Goal: Information Seeking & Learning: Check status

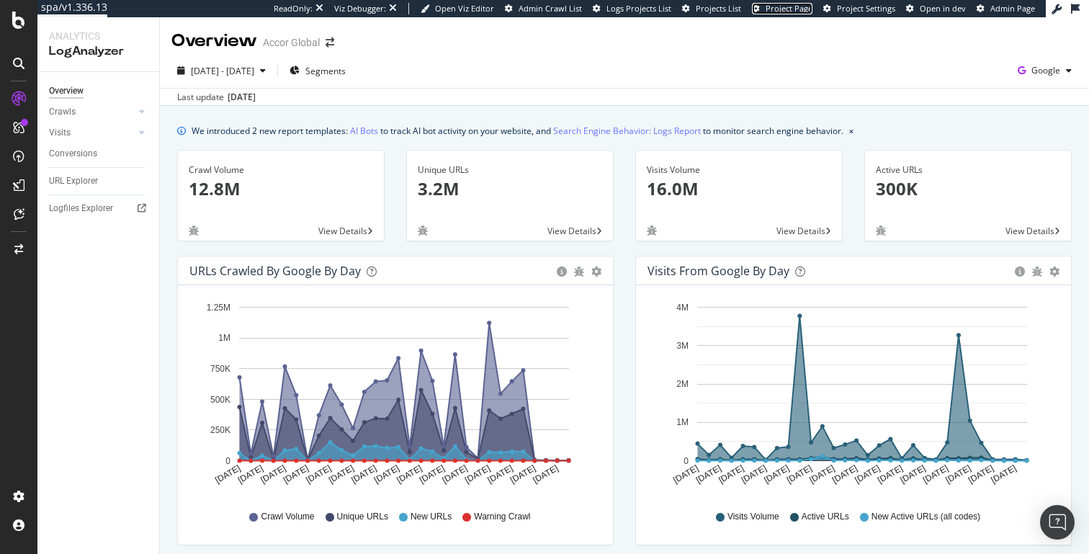
click at [793, 9] on span "Project Page" at bounding box center [788, 8] width 47 height 11
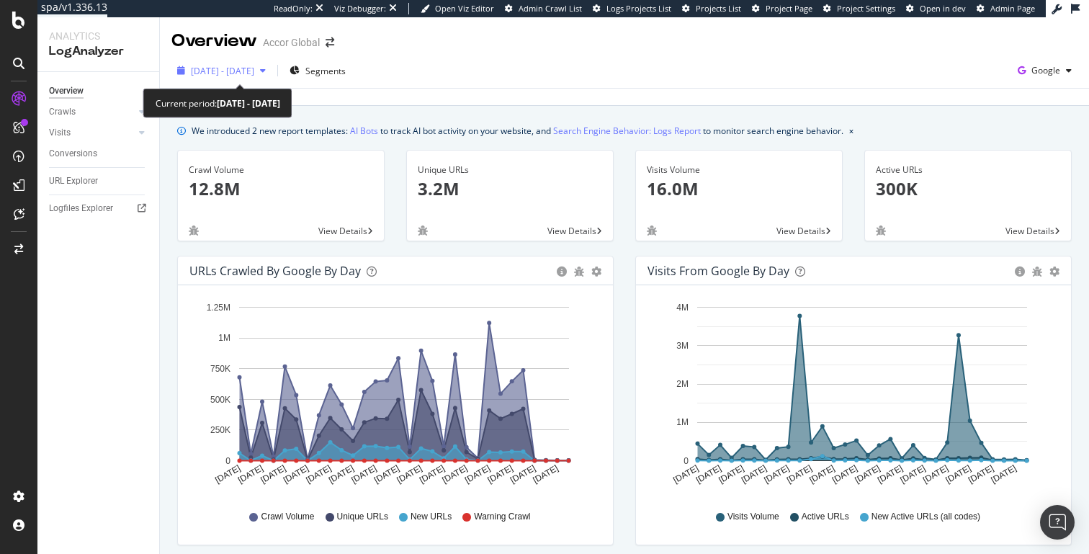
click at [254, 74] on span "[DATE] - [DATE]" at bounding box center [222, 71] width 63 height 12
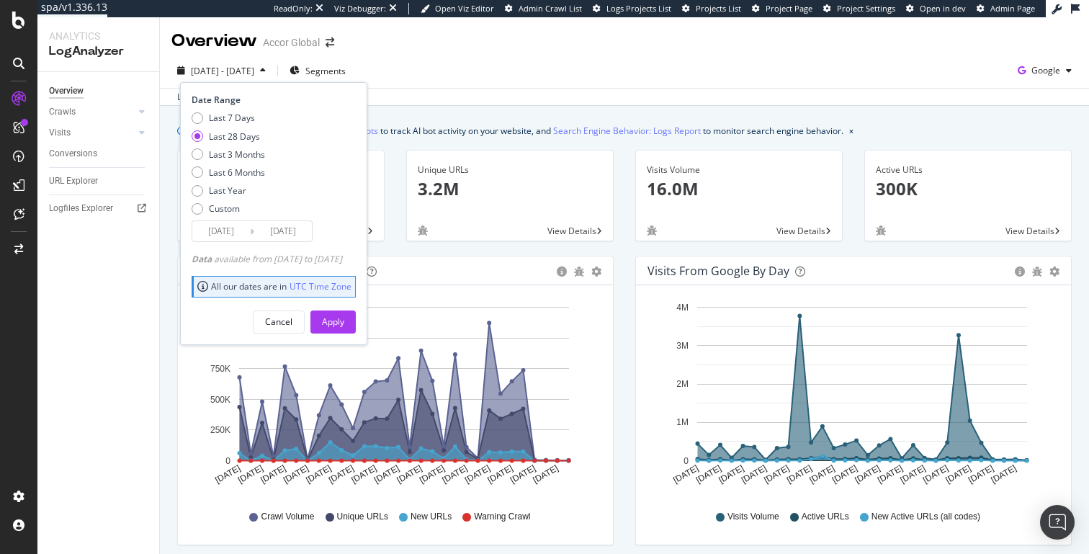
click at [225, 228] on input "[DATE]" at bounding box center [221, 231] width 58 height 20
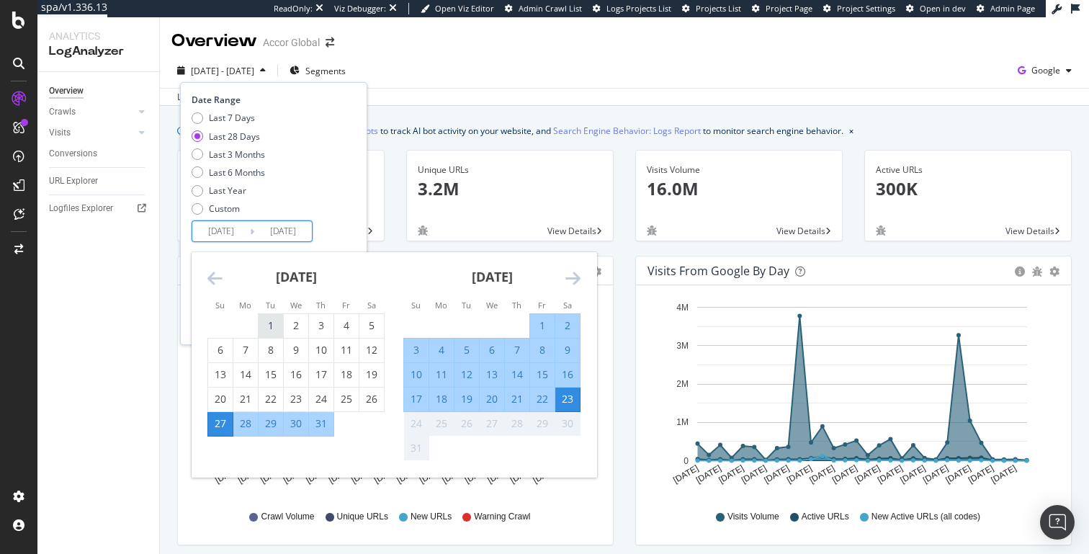
click at [265, 326] on div "1" at bounding box center [271, 325] width 24 height 14
type input "[DATE]"
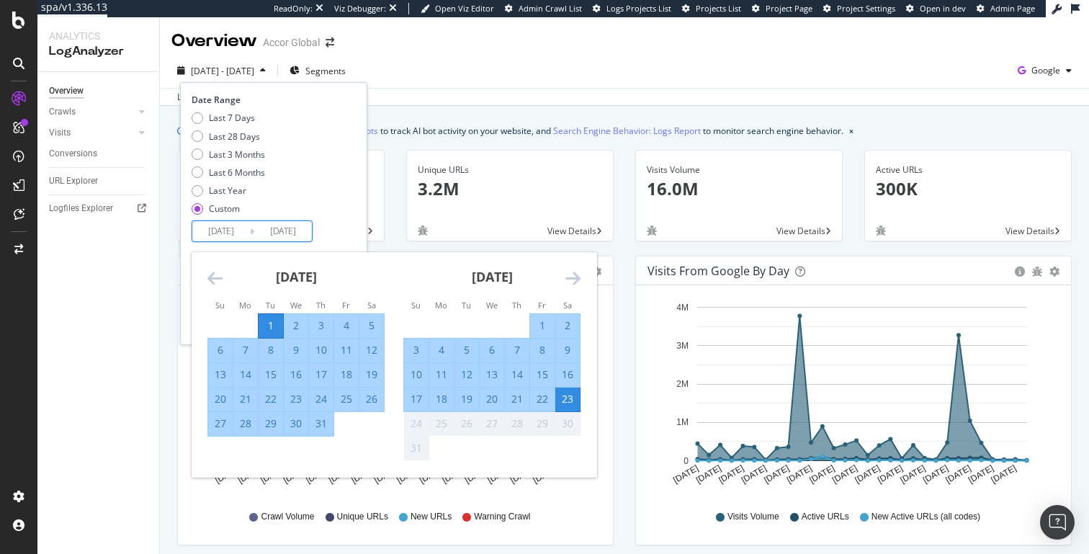
click at [320, 418] on div "31" at bounding box center [321, 423] width 24 height 14
type input "[DATE]"
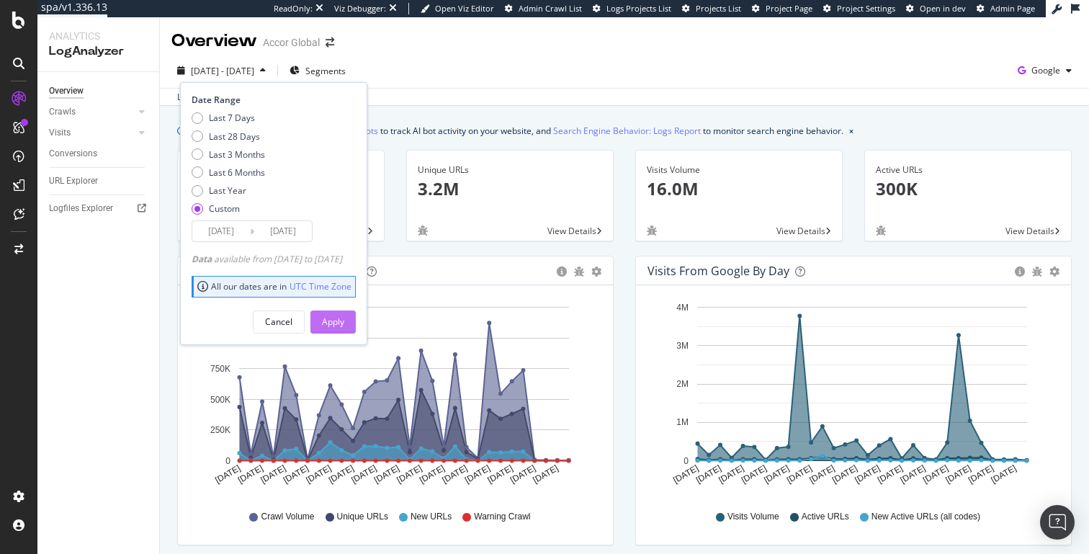
click at [344, 324] on div "Apply" at bounding box center [333, 321] width 22 height 12
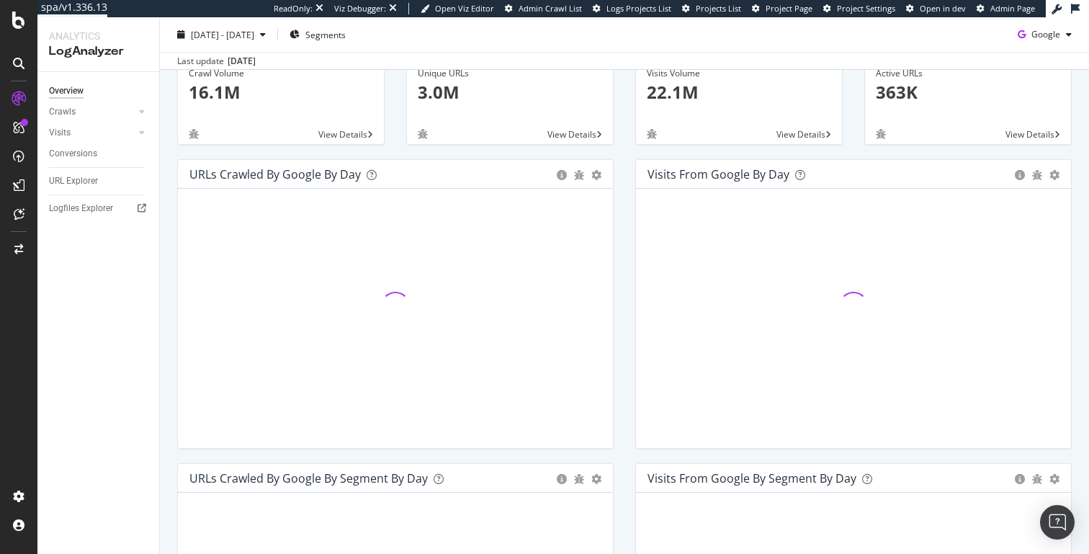
scroll to position [98, 0]
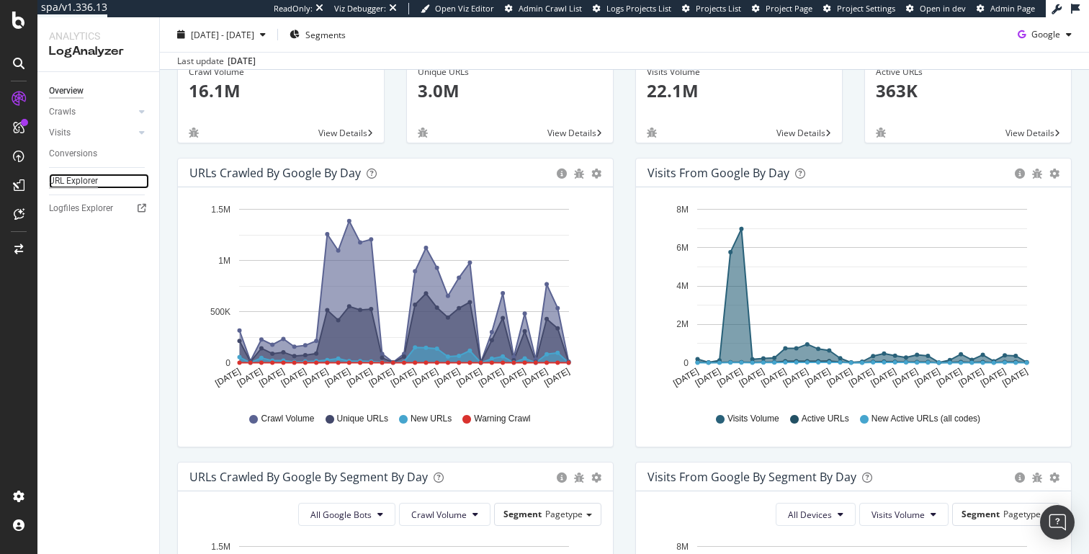
click at [68, 174] on div "URL Explorer" at bounding box center [73, 181] width 49 height 15
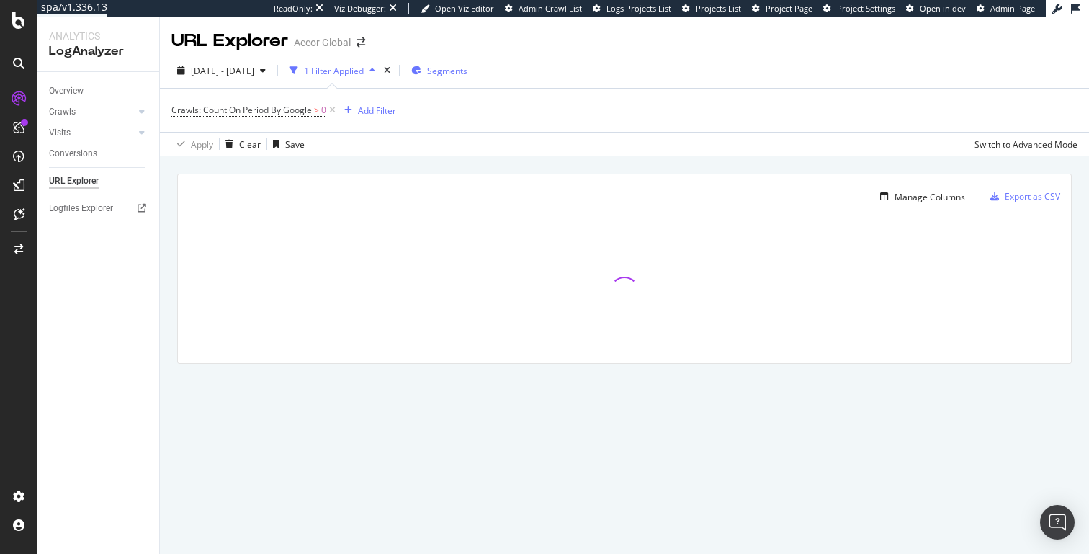
click at [467, 70] on span "Segments" at bounding box center [447, 71] width 40 height 12
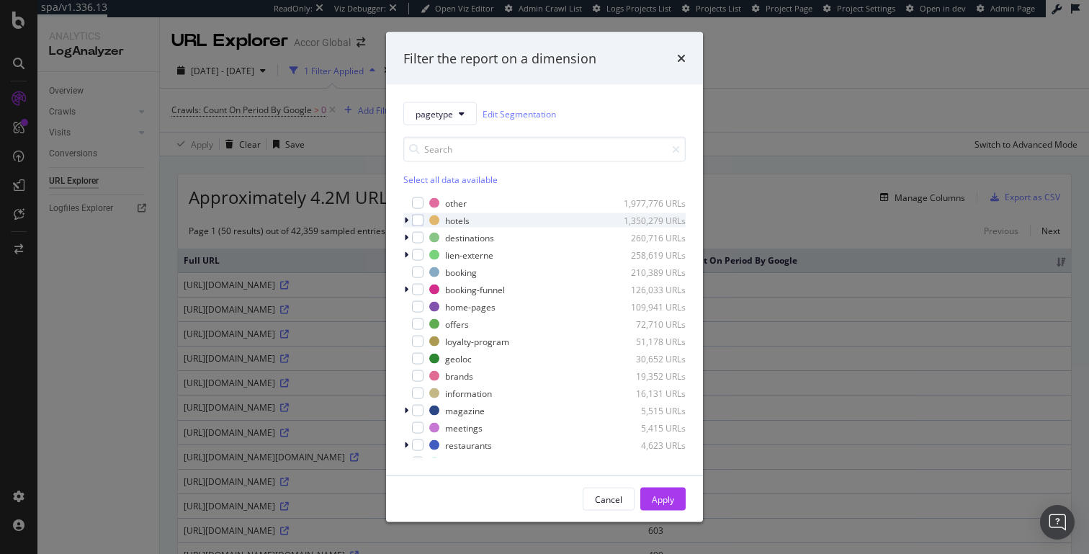
click at [408, 222] on div "modal" at bounding box center [407, 220] width 9 height 14
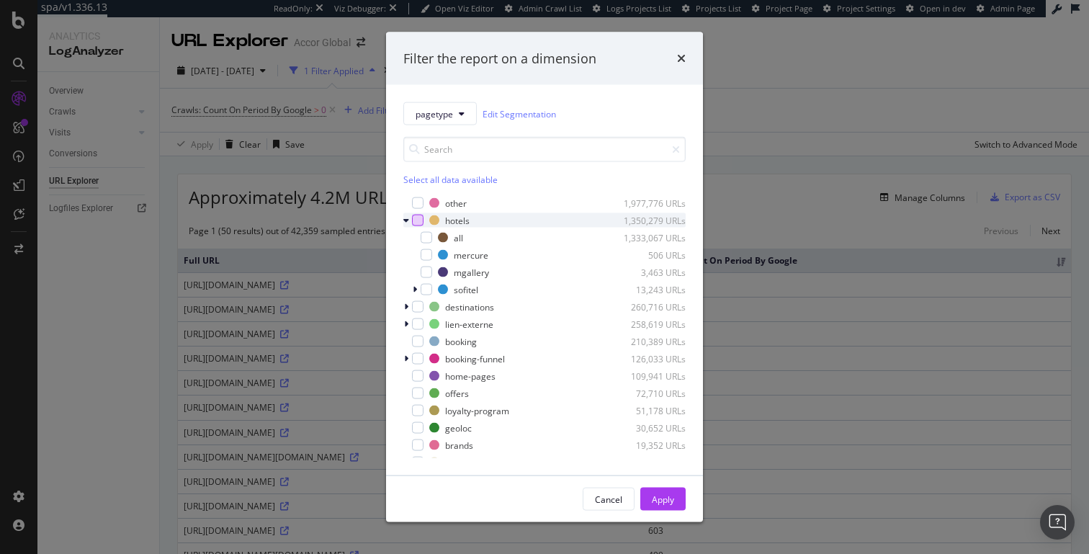
click at [420, 219] on div "modal" at bounding box center [418, 221] width 12 height 12
click at [419, 223] on icon "modal" at bounding box center [418, 220] width 6 height 7
click at [421, 220] on div "modal" at bounding box center [418, 221] width 12 height 12
click at [655, 498] on div "Apply" at bounding box center [663, 499] width 22 height 12
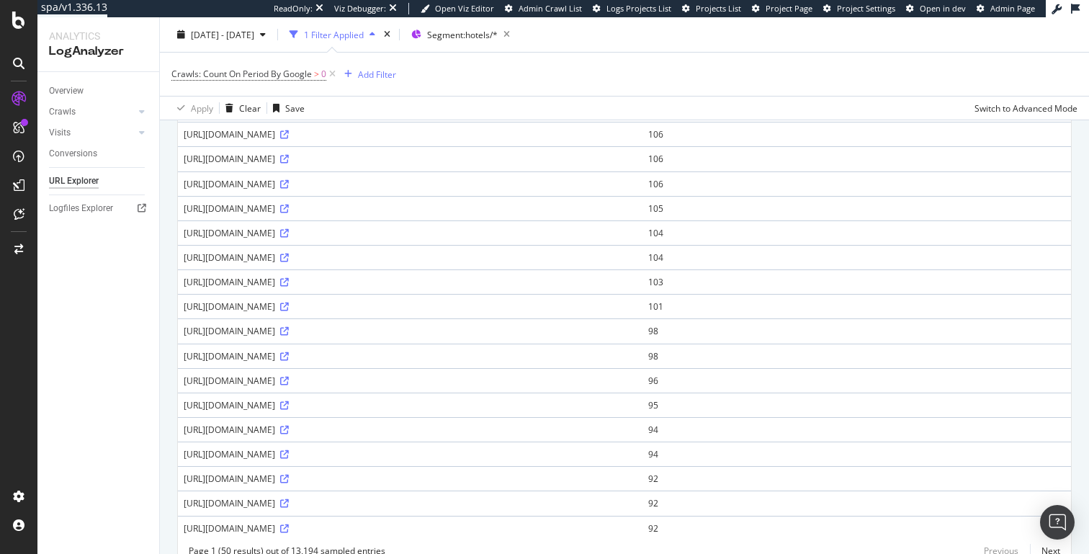
scroll to position [966, 0]
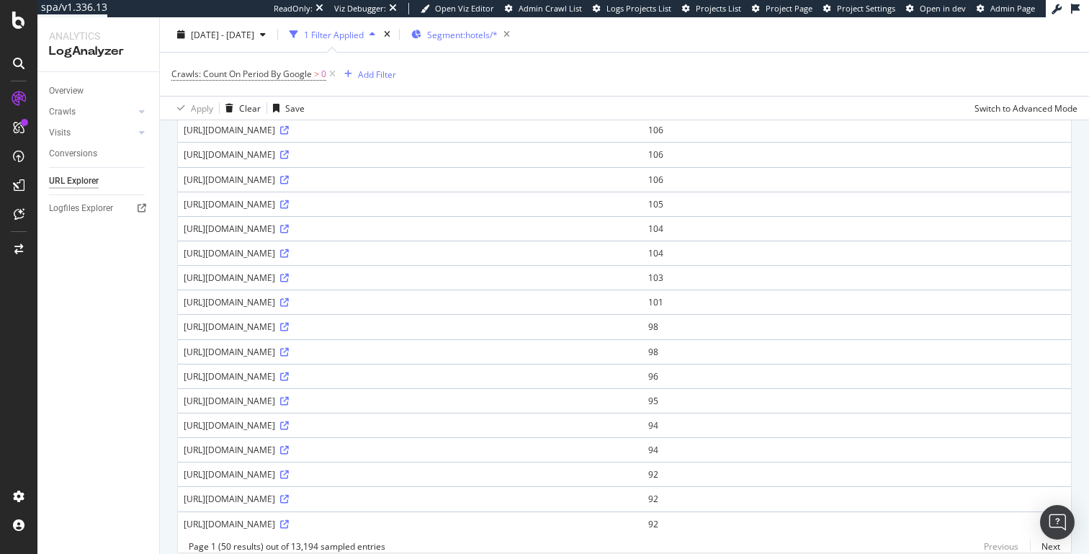
click at [459, 25] on div "Segment: hotels/*" at bounding box center [463, 34] width 104 height 20
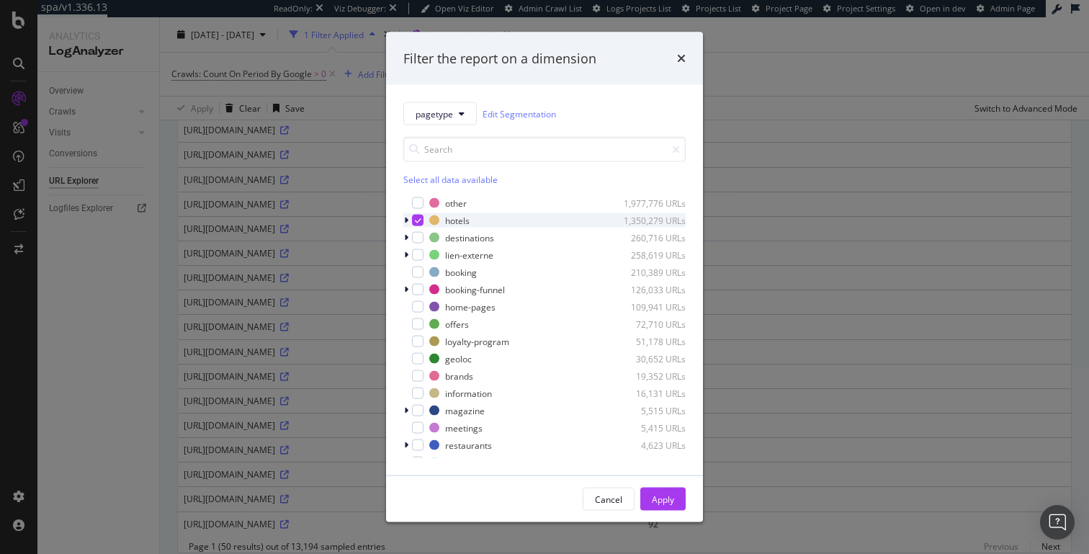
click at [415, 220] on icon "modal" at bounding box center [418, 220] width 6 height 7
click at [414, 235] on div "modal" at bounding box center [418, 238] width 12 height 12
click at [419, 235] on icon "modal" at bounding box center [418, 237] width 6 height 7
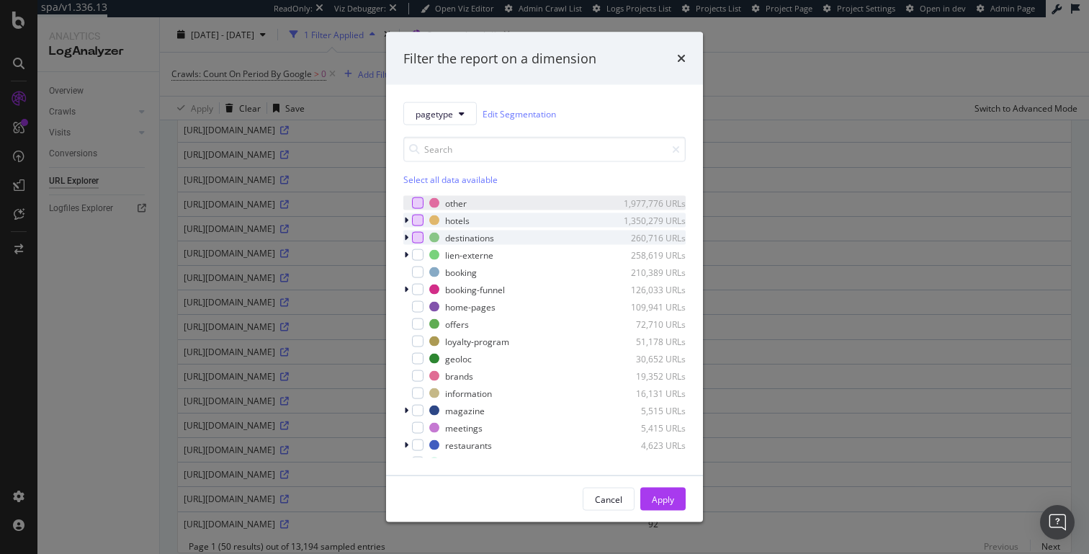
click at [419, 200] on div "modal" at bounding box center [418, 203] width 12 height 12
click at [653, 489] on div "Apply" at bounding box center [663, 499] width 22 height 22
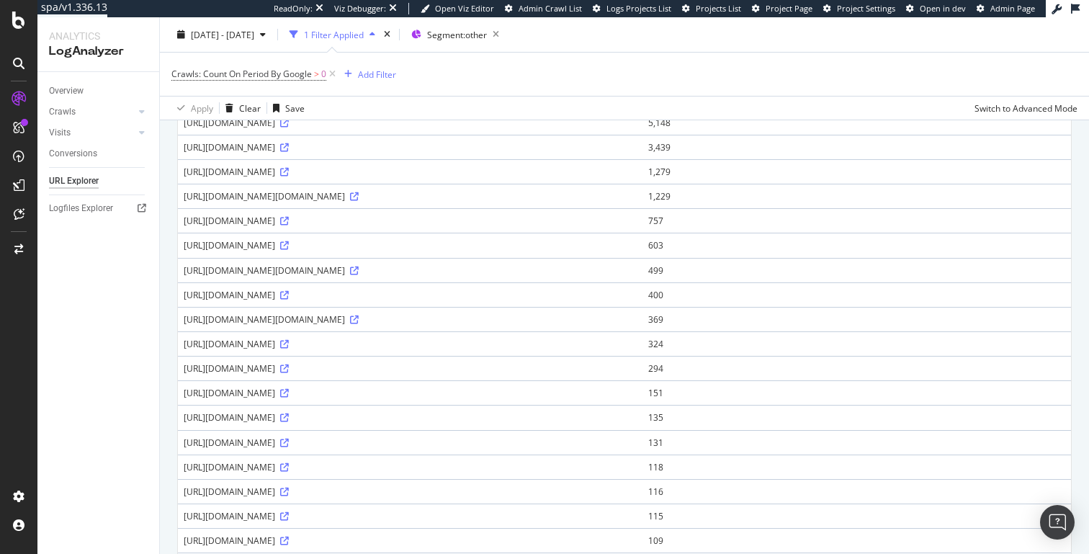
scroll to position [166, 0]
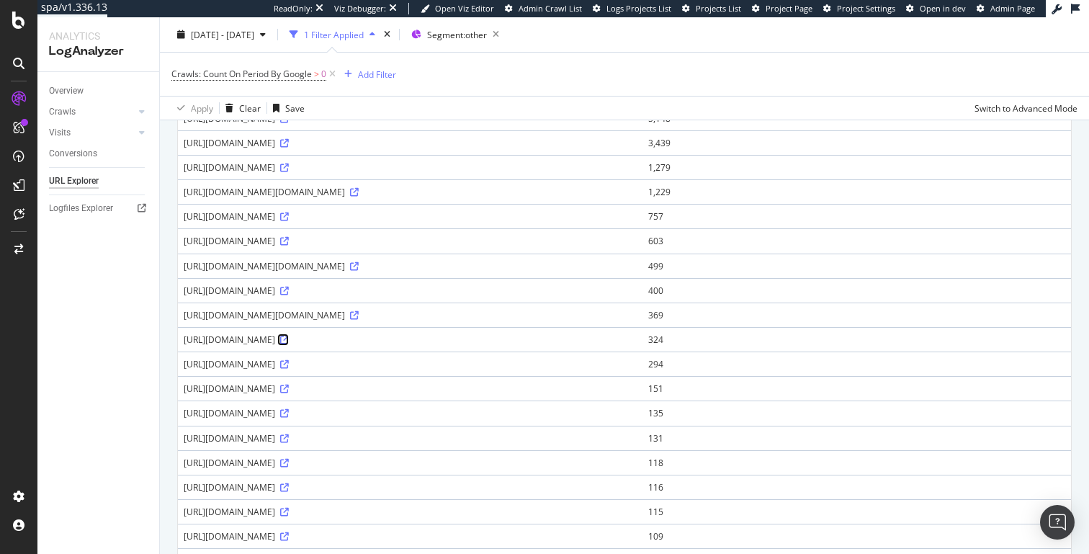
click at [289, 341] on icon at bounding box center [284, 340] width 9 height 9
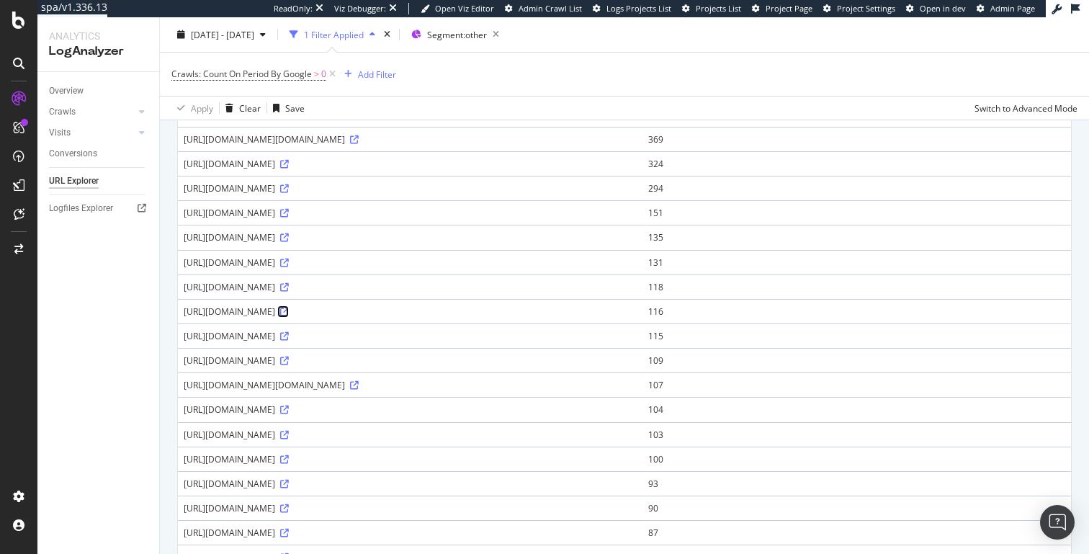
click at [289, 310] on icon at bounding box center [284, 311] width 9 height 9
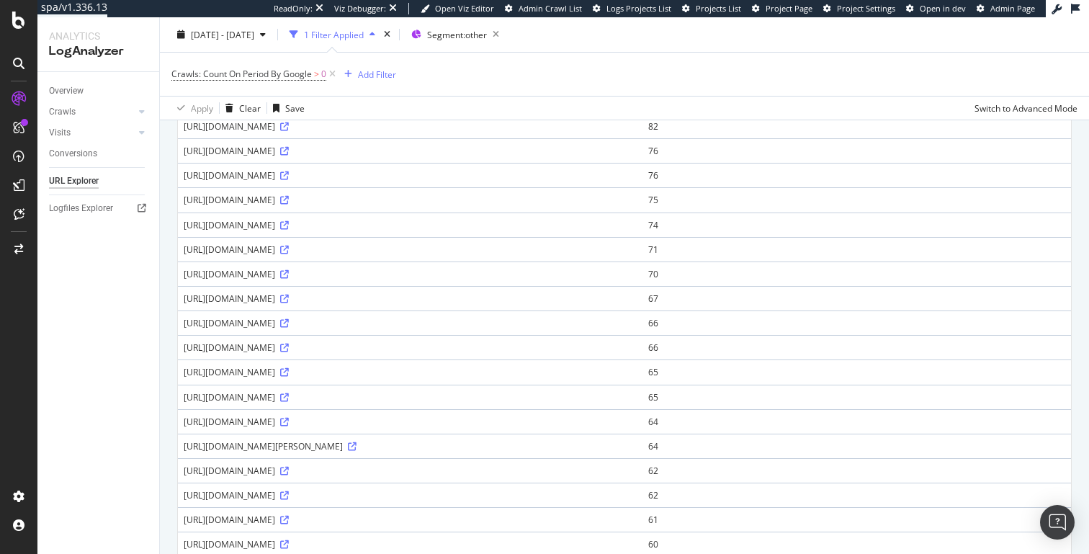
scroll to position [918, 0]
click at [369, 68] on div "Add Filter" at bounding box center [377, 74] width 38 height 12
type input "static"
click at [416, 121] on div "Saved Filters" at bounding box center [446, 111] width 96 height 40
click at [377, 119] on div "All" at bounding box center [374, 111] width 47 height 40
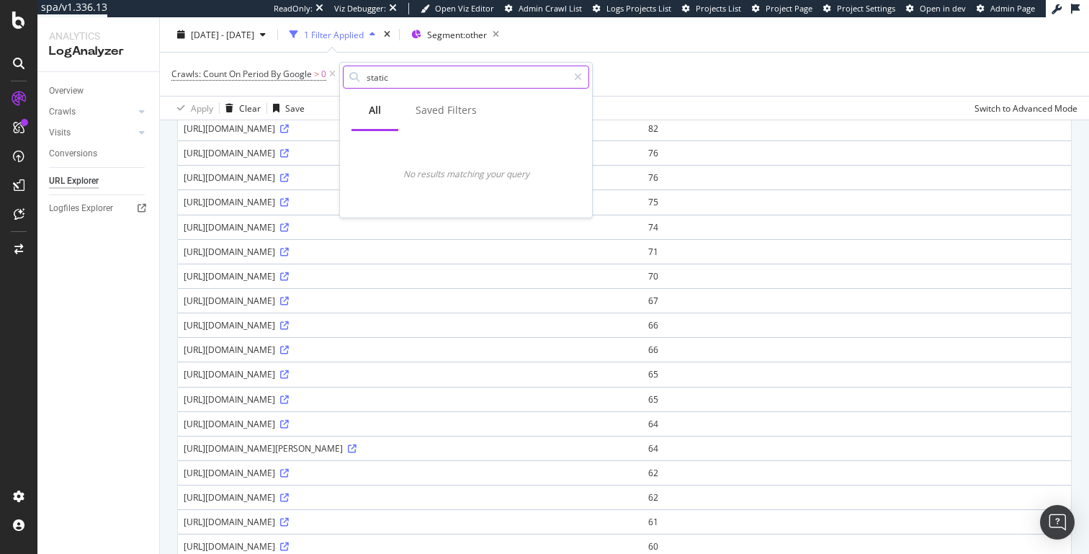
click at [405, 71] on input "static" at bounding box center [466, 77] width 202 height 22
click at [577, 81] on icon at bounding box center [578, 77] width 8 height 10
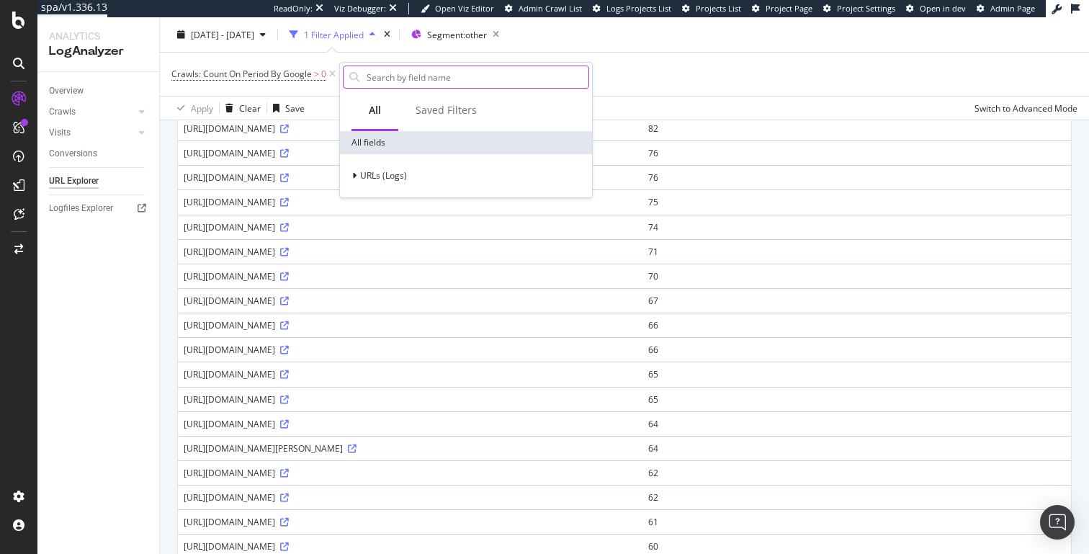
click at [486, 86] on input "text" at bounding box center [476, 77] width 223 height 22
type input "resour"
click at [452, 175] on span "Resource" at bounding box center [454, 174] width 41 height 12
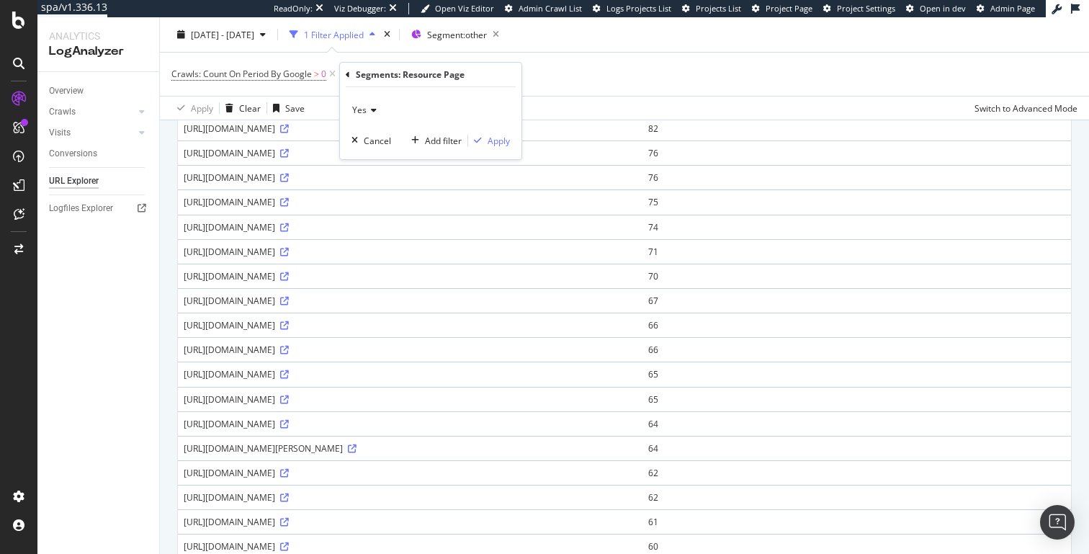
click at [367, 109] on icon at bounding box center [372, 110] width 10 height 9
click at [368, 158] on span "No" at bounding box center [365, 159] width 12 height 12
click at [494, 138] on div "Apply" at bounding box center [499, 141] width 22 height 12
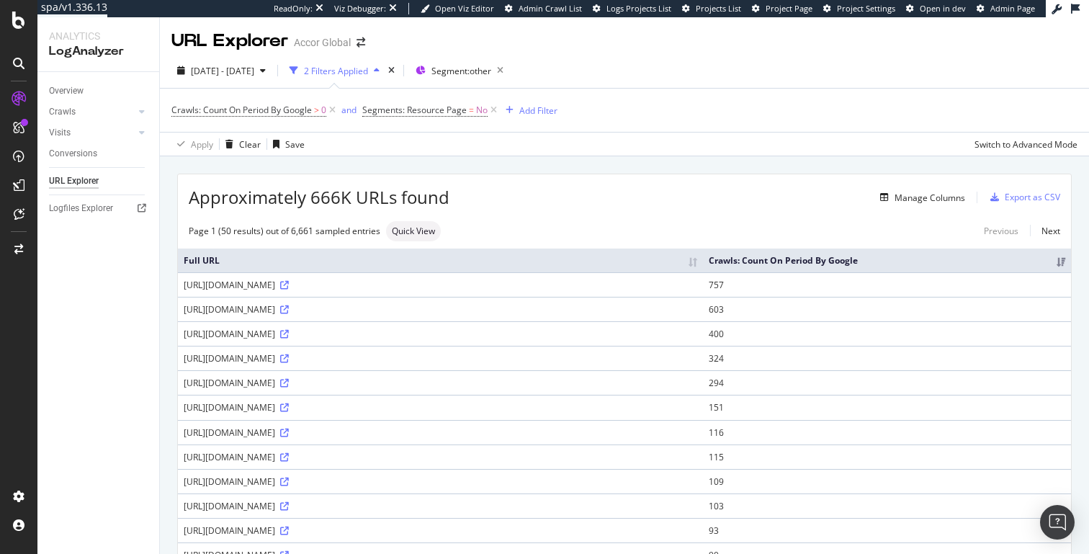
click at [368, 68] on div "2 Filters Applied" at bounding box center [336, 71] width 64 height 12
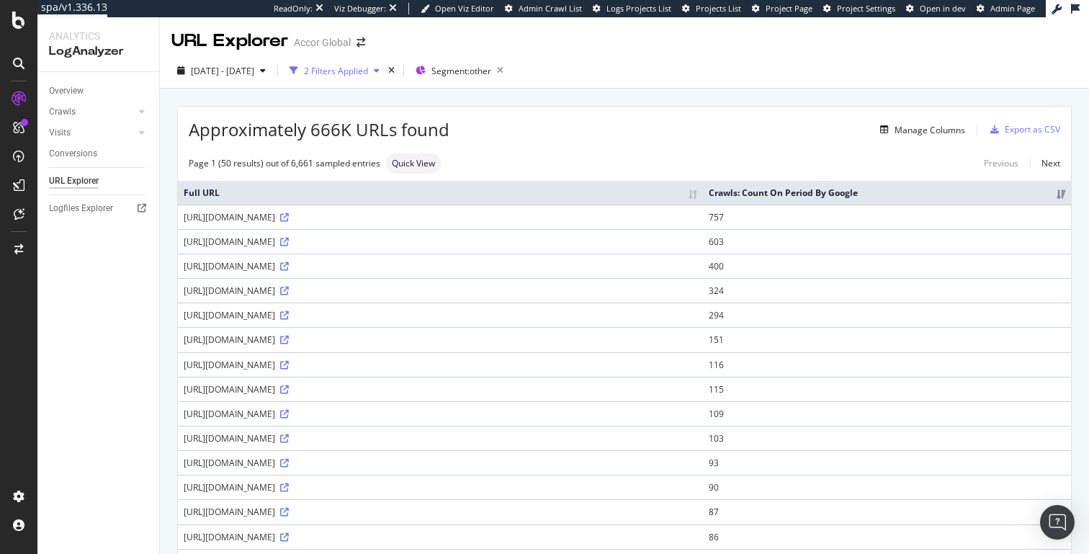
click at [368, 68] on div "2 Filters Applied" at bounding box center [336, 71] width 64 height 12
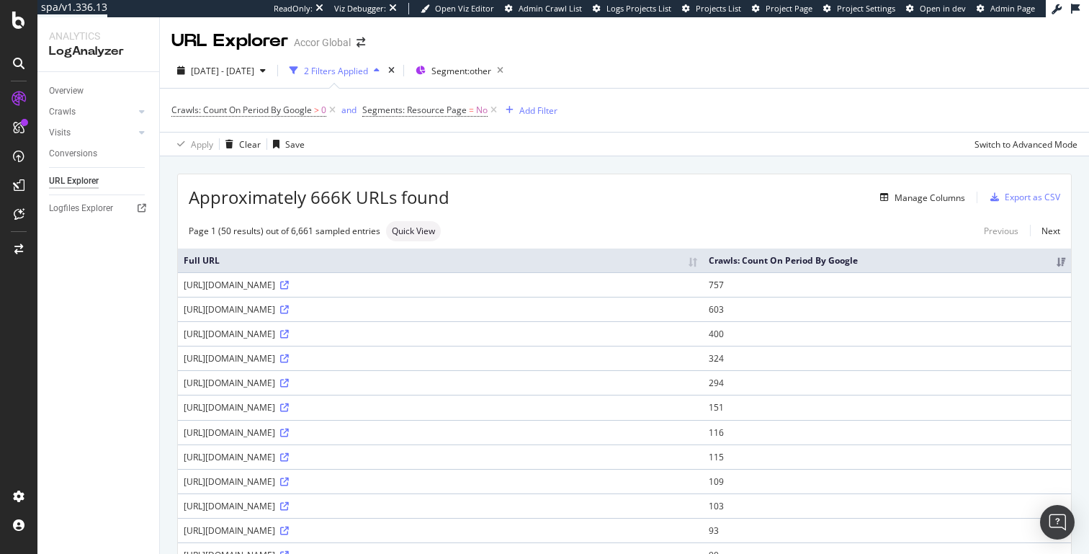
click at [368, 68] on div "2 Filters Applied" at bounding box center [336, 71] width 64 height 12
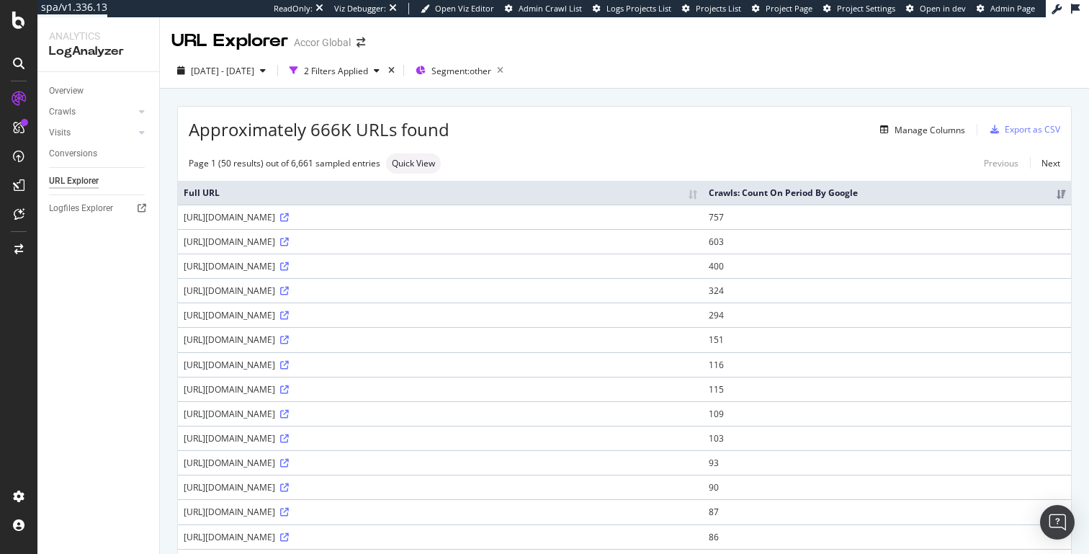
click at [343, 290] on div "[URL][DOMAIN_NAME]" at bounding box center [440, 290] width 513 height 12
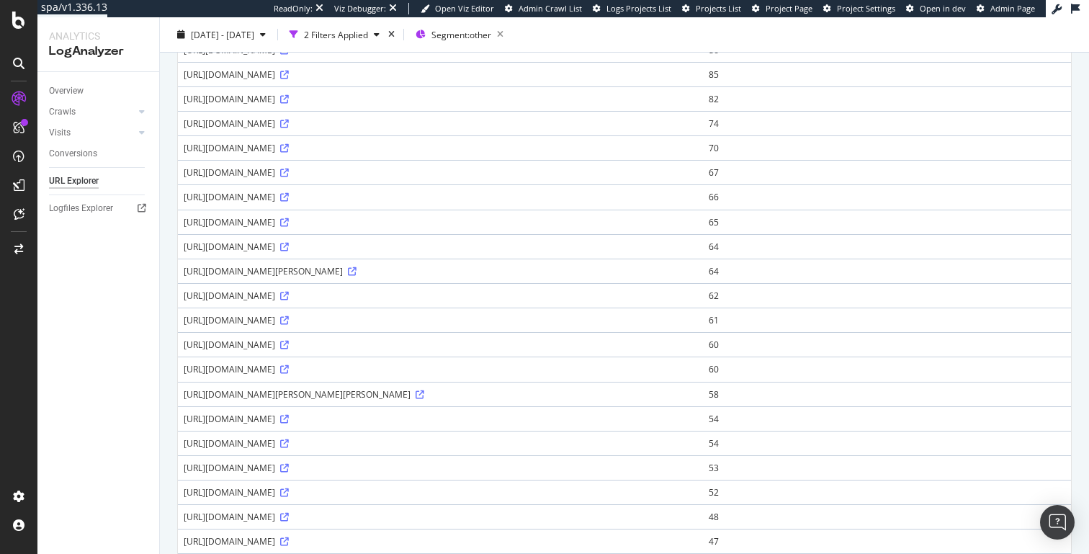
scroll to position [948, 0]
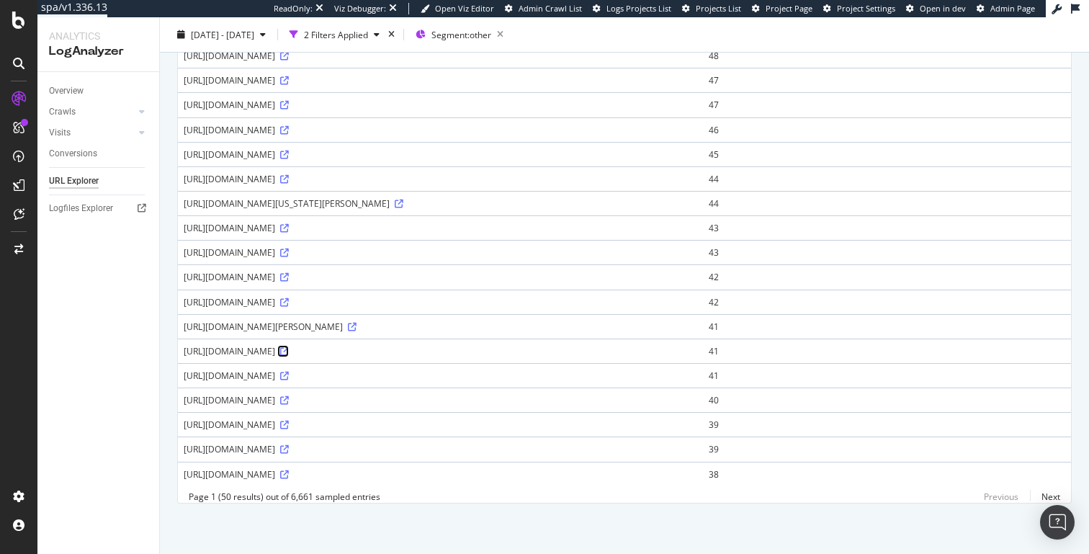
click at [289, 349] on icon at bounding box center [284, 351] width 9 height 9
click at [289, 228] on icon at bounding box center [284, 228] width 9 height 9
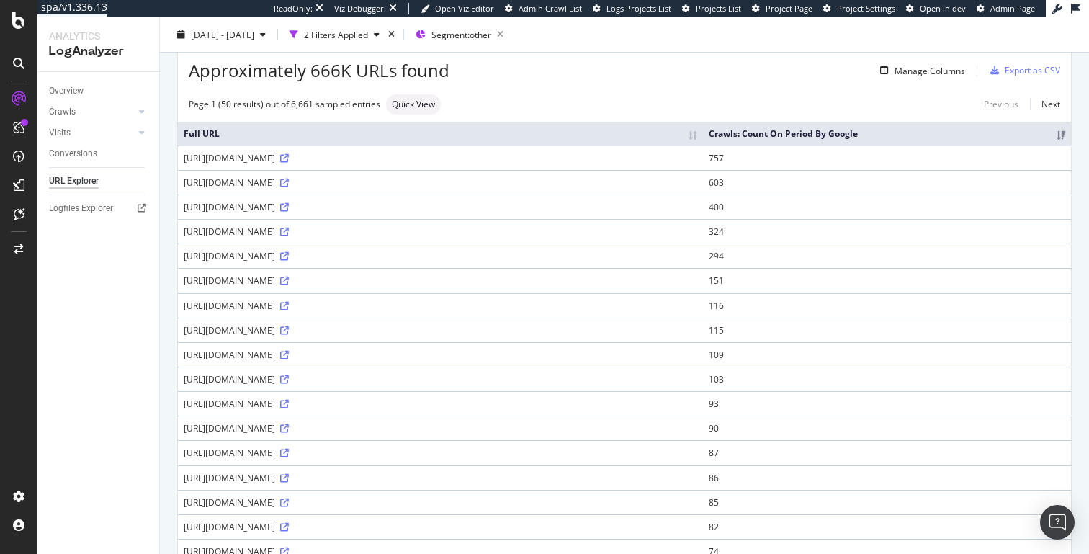
scroll to position [0, 0]
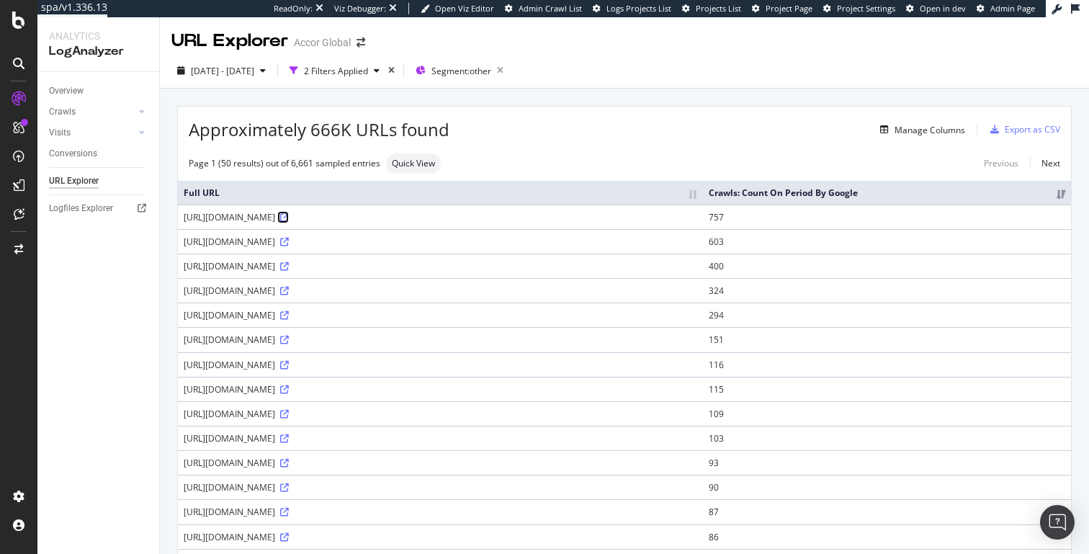
click at [289, 216] on icon at bounding box center [284, 217] width 9 height 9
click at [457, 66] on span "Segment: other" at bounding box center [461, 71] width 60 height 12
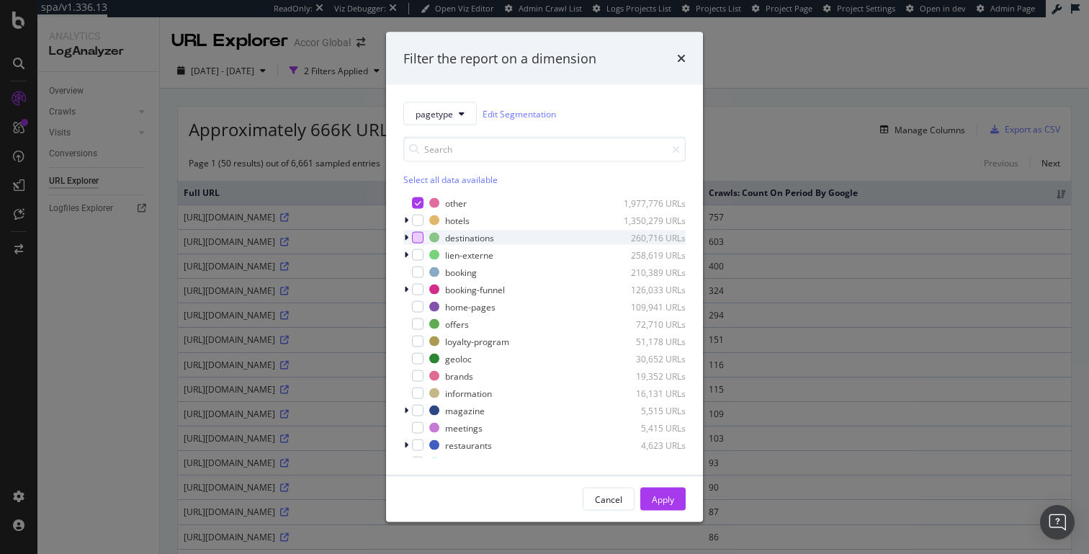
click at [423, 238] on div "modal" at bounding box center [418, 238] width 12 height 12
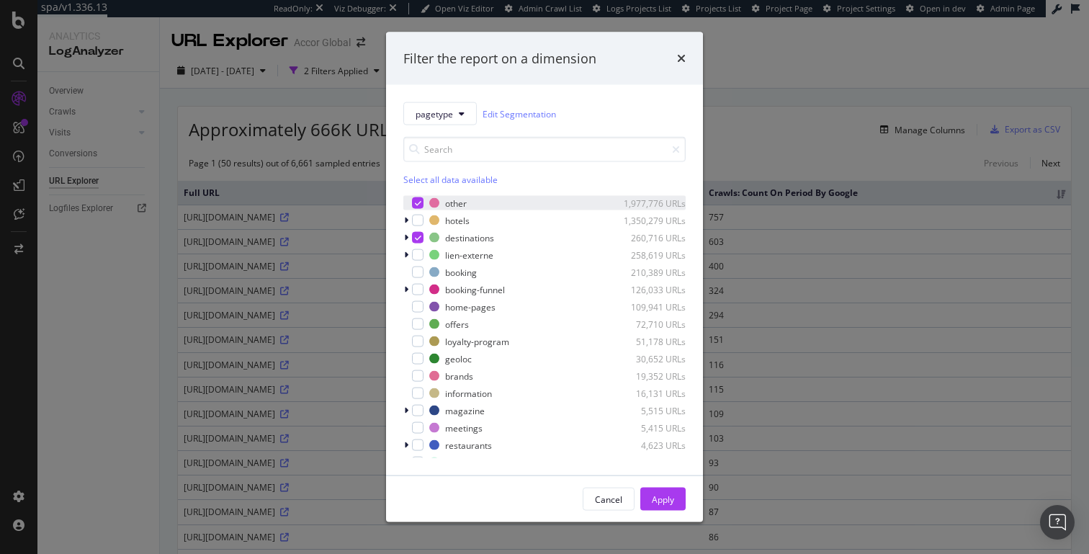
click at [423, 202] on div "modal" at bounding box center [418, 203] width 12 height 12
click at [655, 499] on div "Apply" at bounding box center [663, 499] width 22 height 12
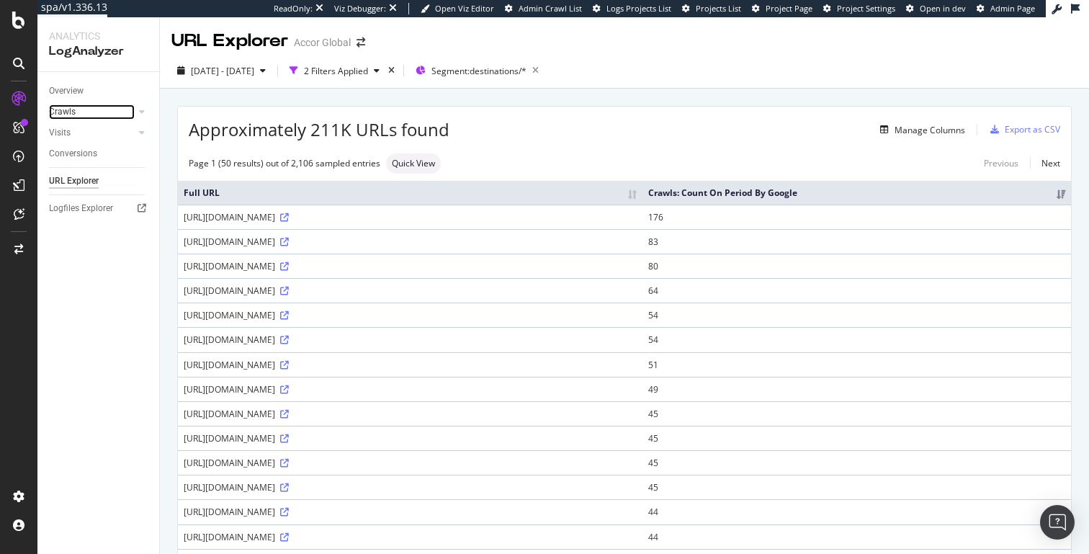
click at [78, 118] on link "Crawls" at bounding box center [92, 111] width 86 height 15
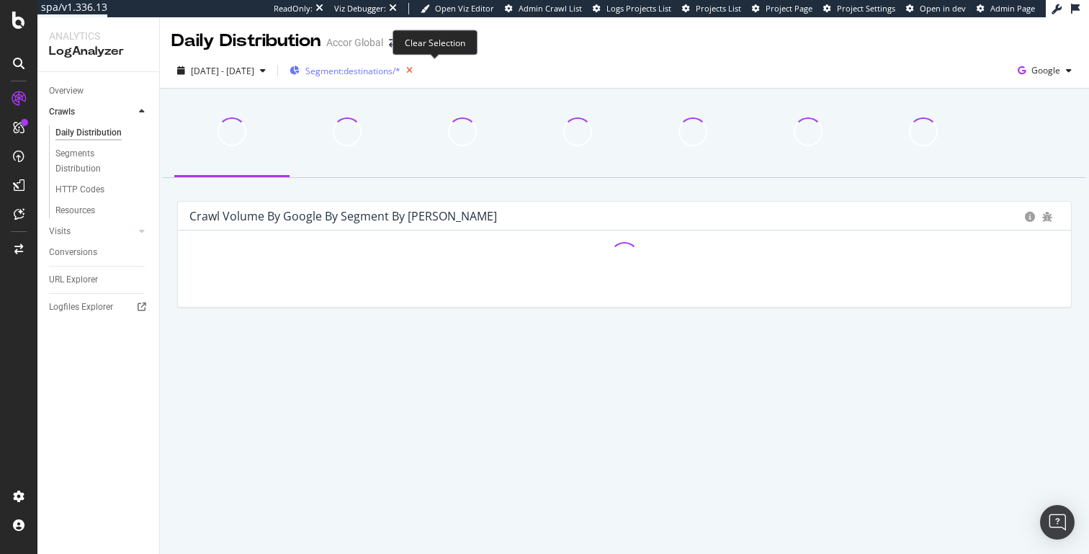
click at [418, 72] on icon "button" at bounding box center [409, 70] width 18 height 20
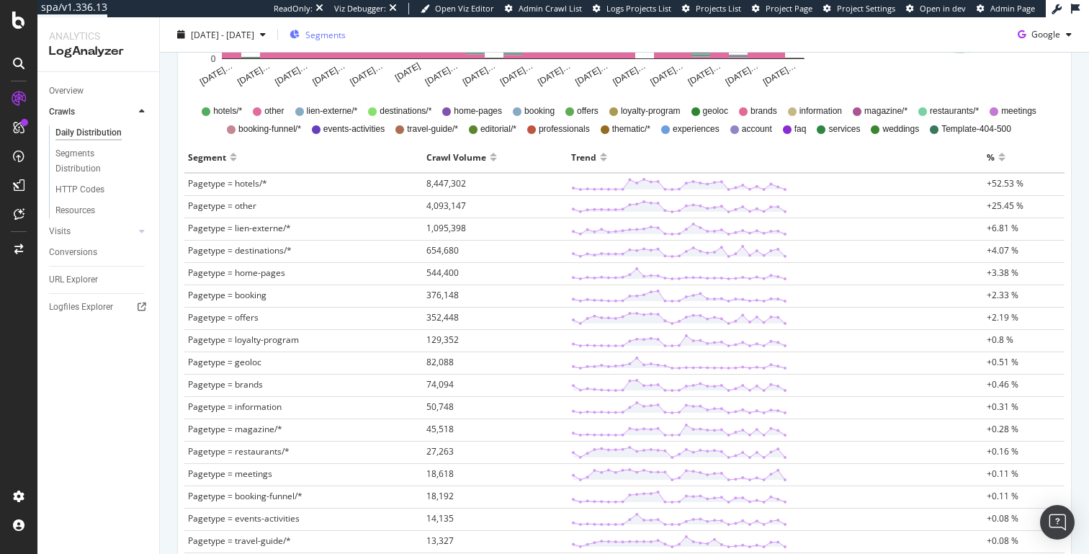
scroll to position [393, 0]
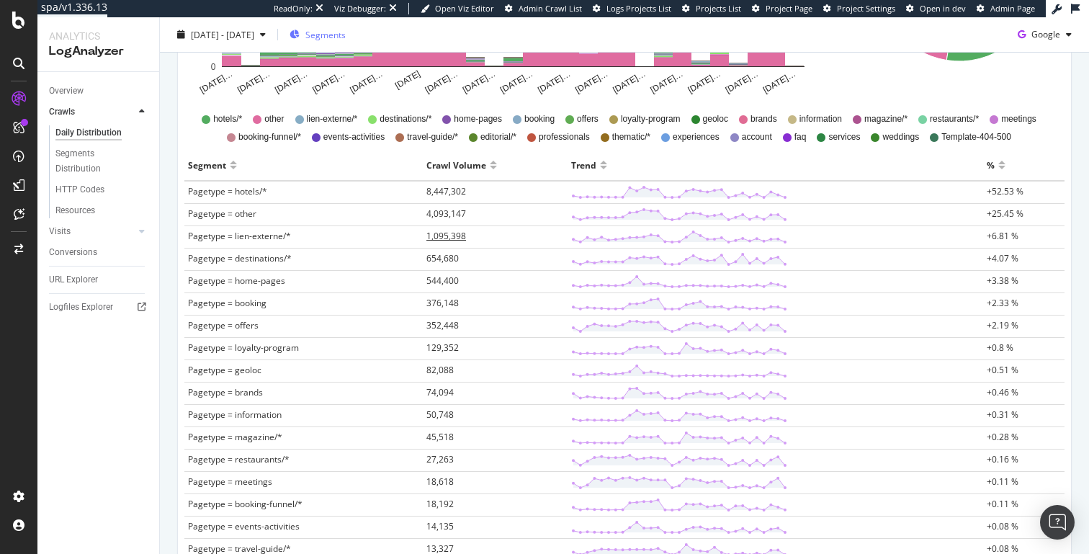
click at [431, 238] on span "1,095,398" at bounding box center [446, 236] width 40 height 12
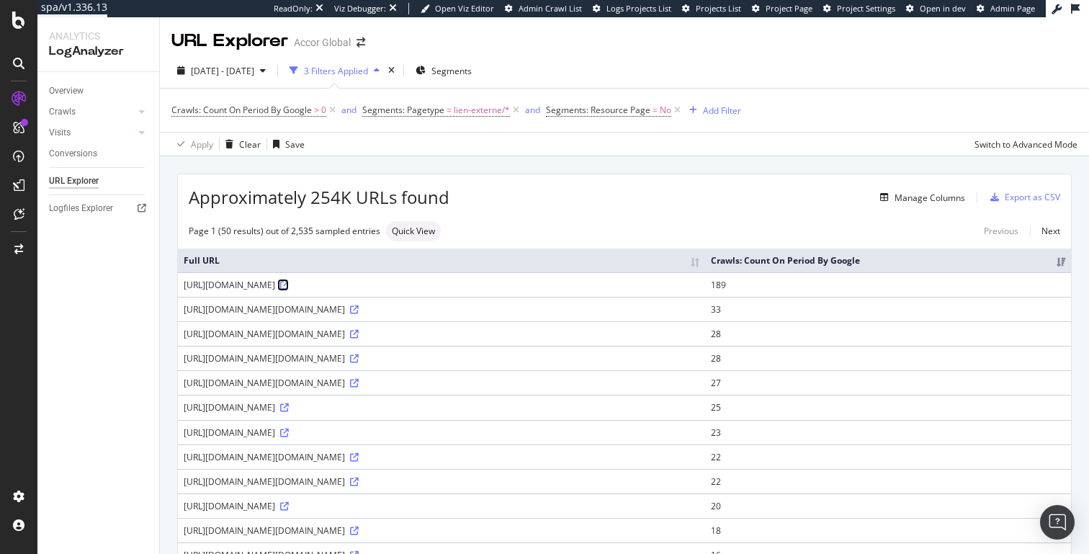
click at [289, 289] on icon at bounding box center [284, 285] width 9 height 9
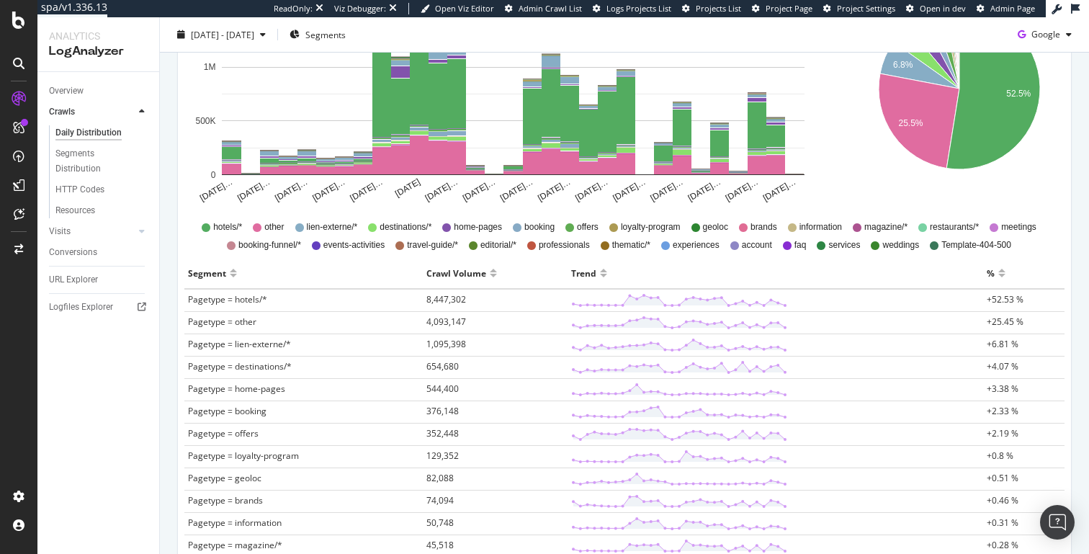
scroll to position [288, 0]
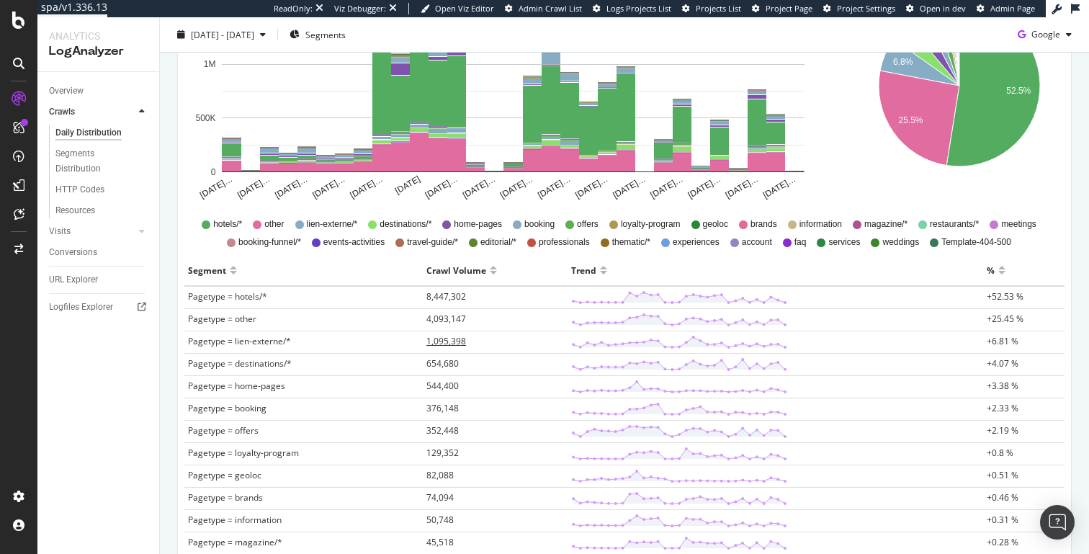
click at [452, 341] on span "1,095,398" at bounding box center [446, 341] width 40 height 12
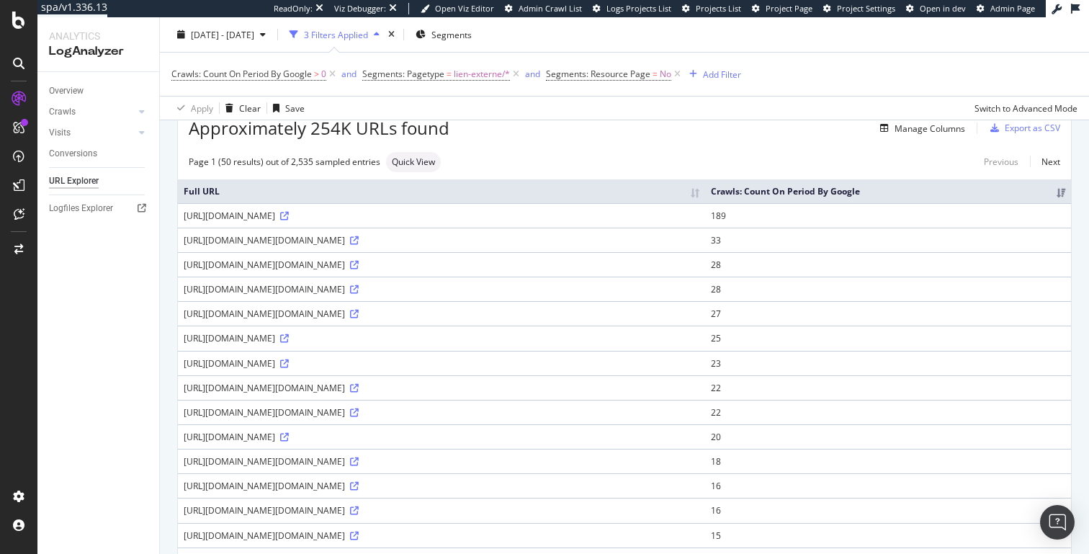
scroll to position [71, 0]
click at [350, 243] on icon at bounding box center [354, 239] width 9 height 9
click at [279, 269] on div "[URL][DOMAIN_NAME][DOMAIN_NAME]" at bounding box center [442, 263] width 516 height 12
copy div "lien_externe"
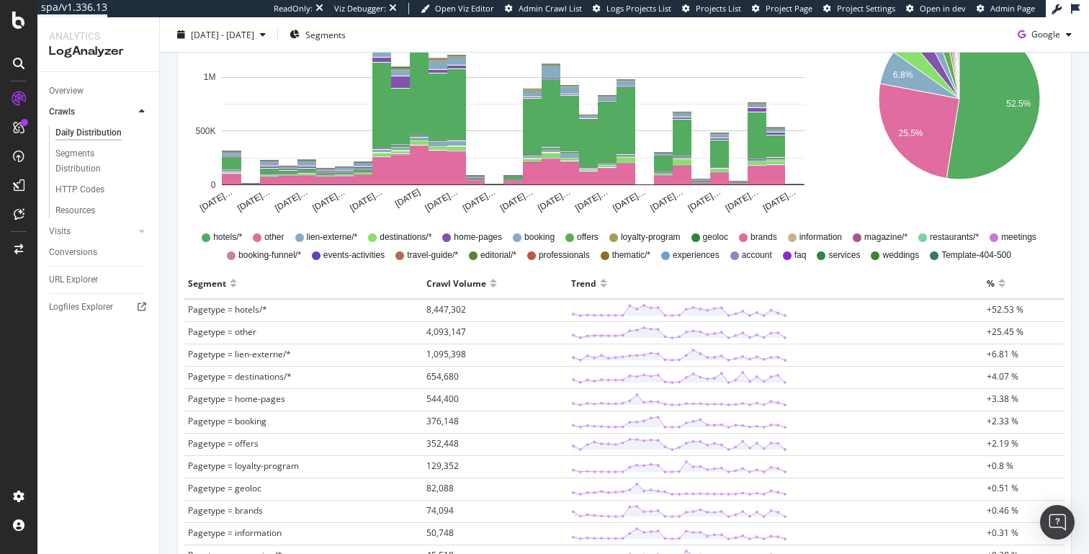
scroll to position [274, 0]
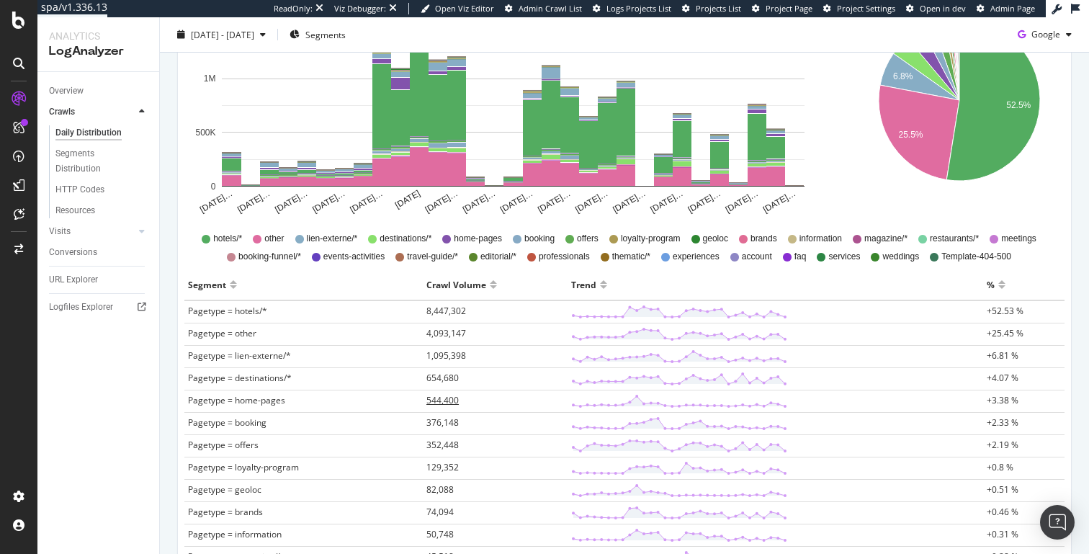
click at [436, 402] on span "544,400" at bounding box center [442, 400] width 32 height 12
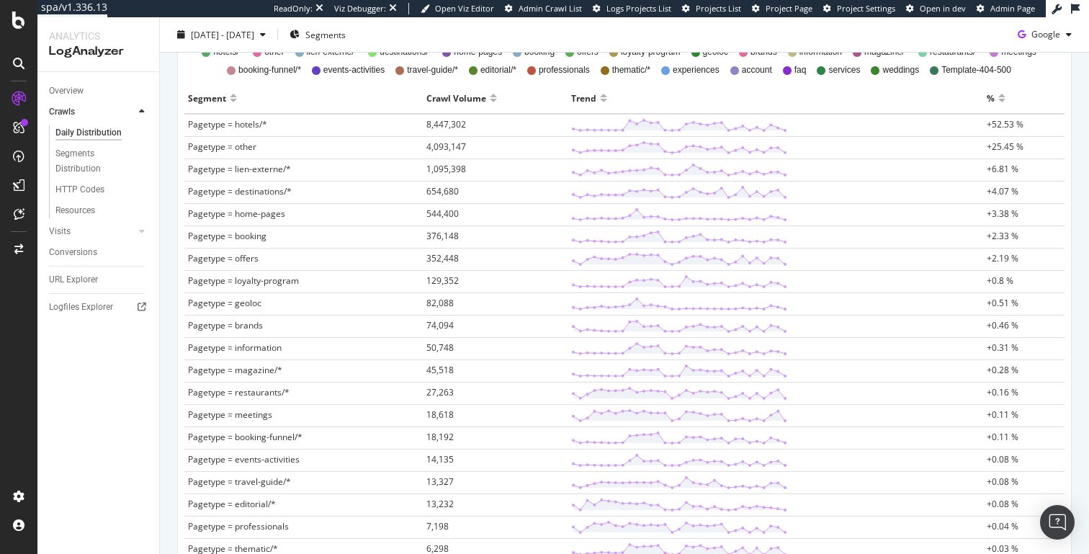
scroll to position [454, 0]
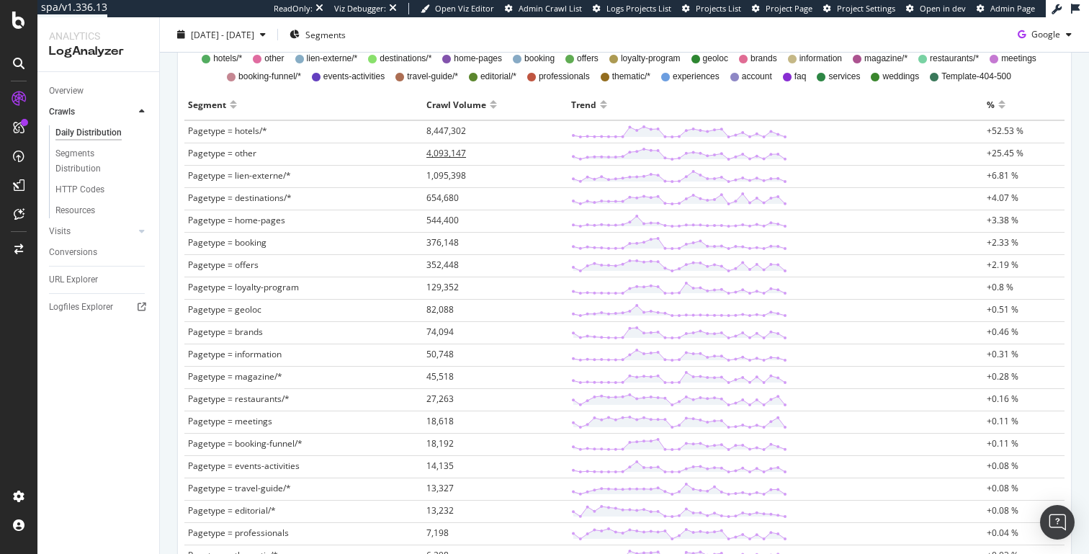
click at [444, 148] on span "4,093,147" at bounding box center [446, 153] width 40 height 12
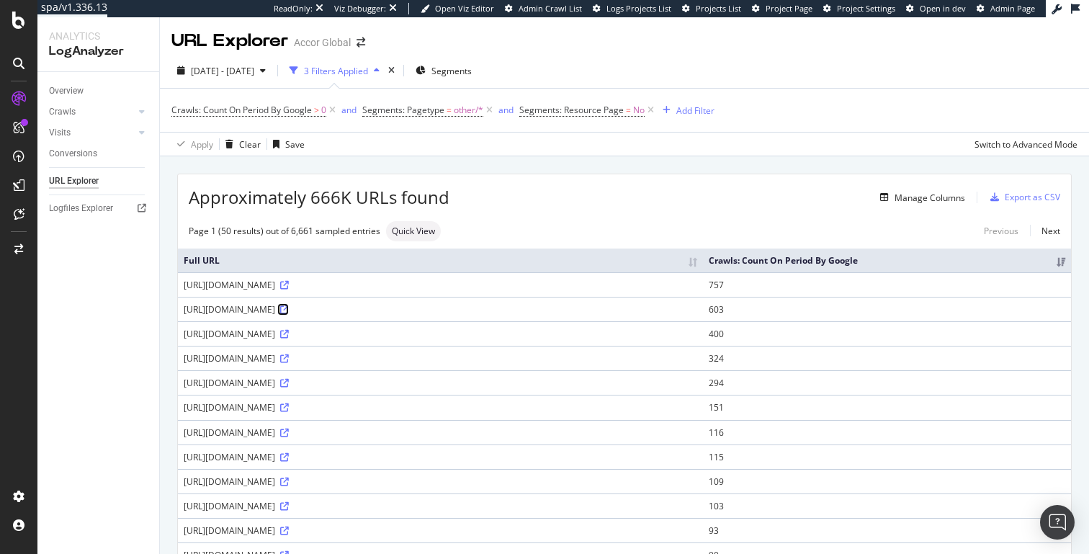
click at [289, 308] on icon at bounding box center [284, 309] width 9 height 9
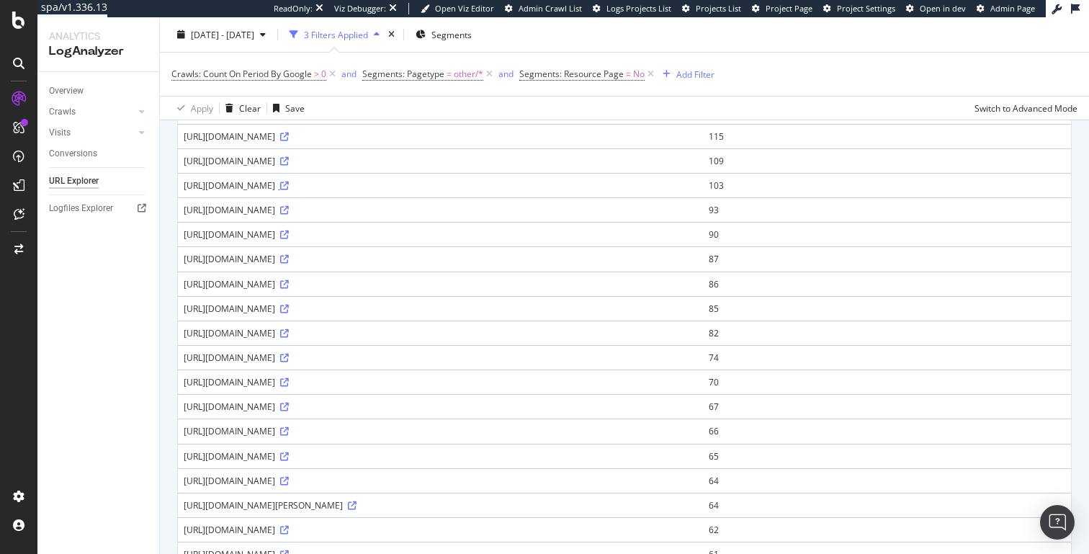
scroll to position [323, 0]
